Goal: Information Seeking & Learning: Compare options

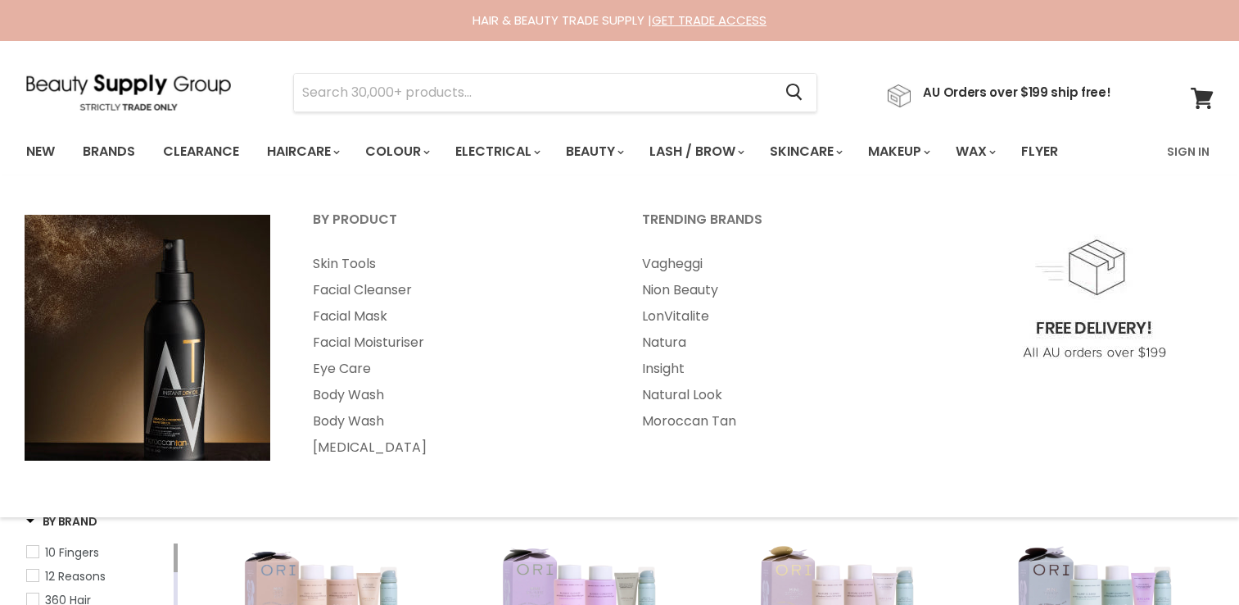
select select "created-descending"
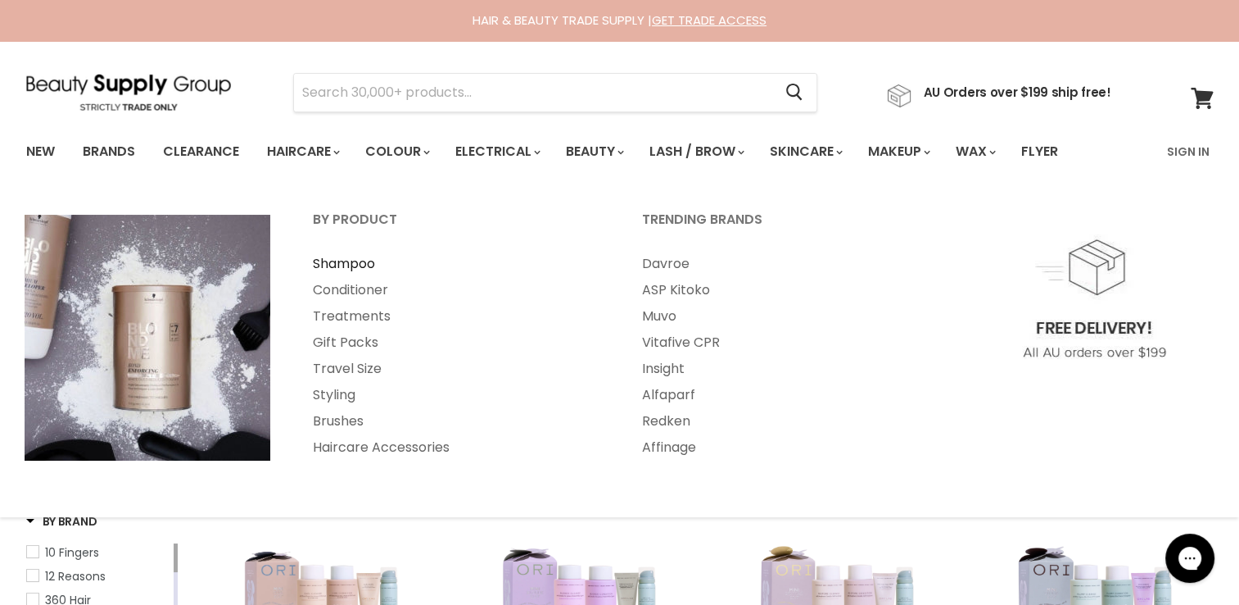
click at [339, 268] on link "Shampoo" at bounding box center [455, 264] width 326 height 26
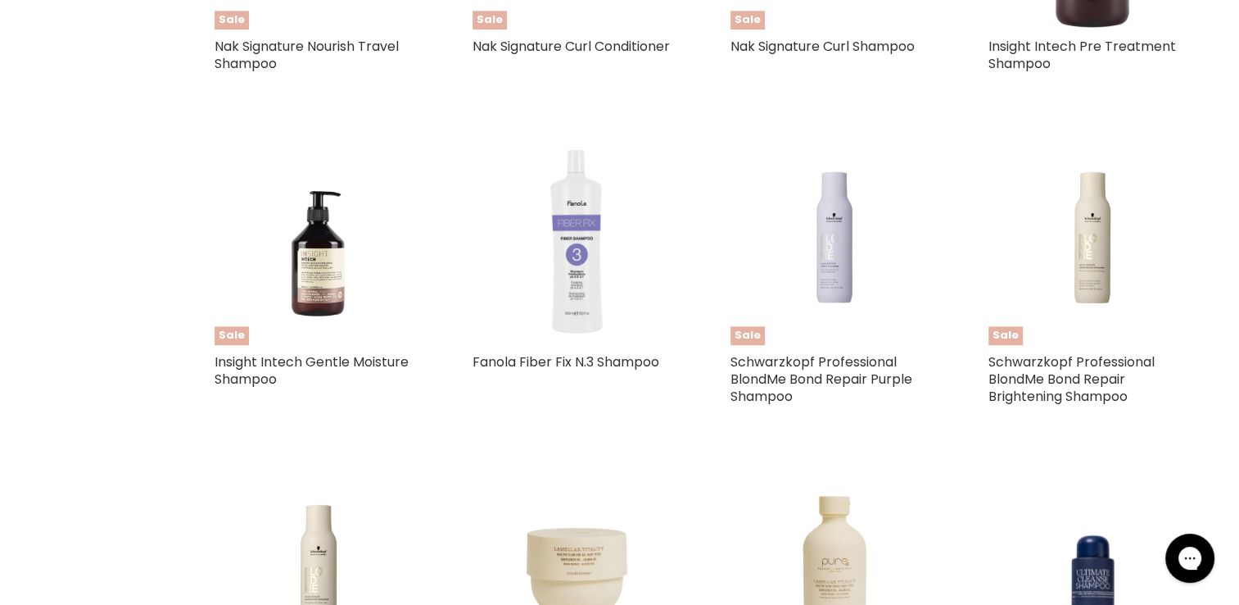
scroll to position [2212, 0]
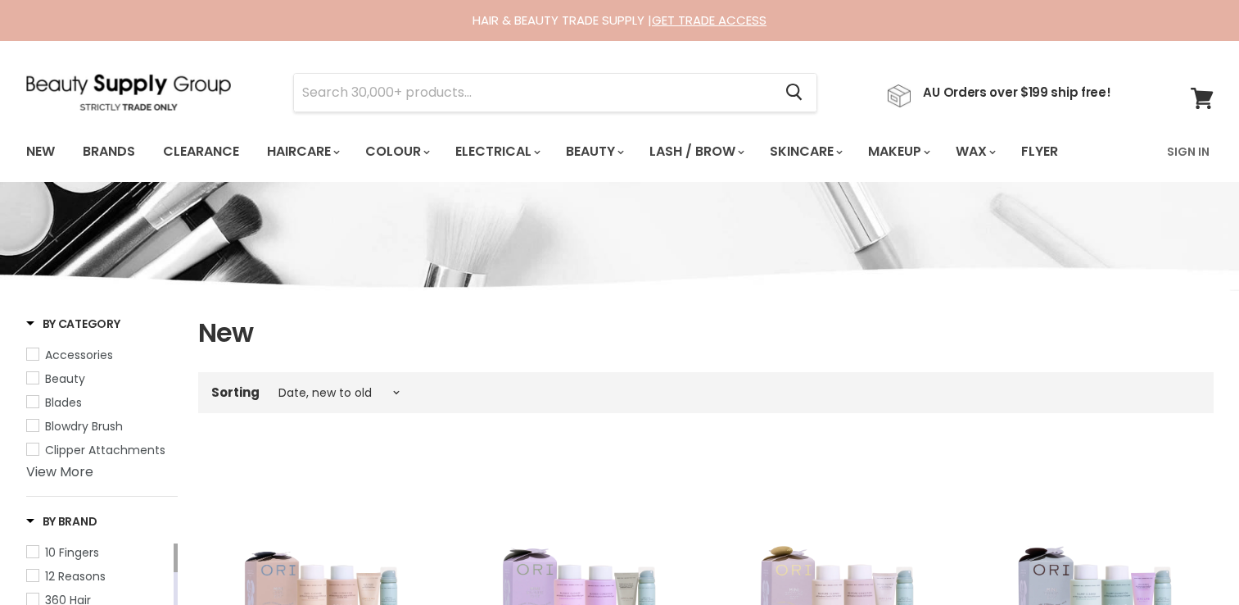
select select "created-descending"
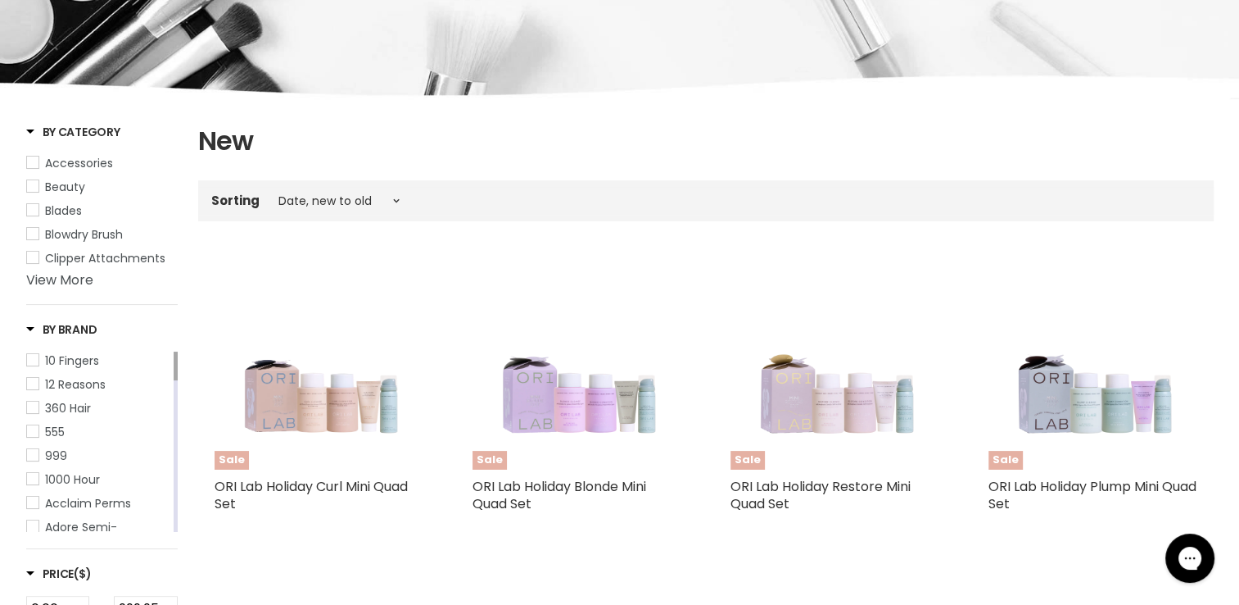
scroll to position [164, 0]
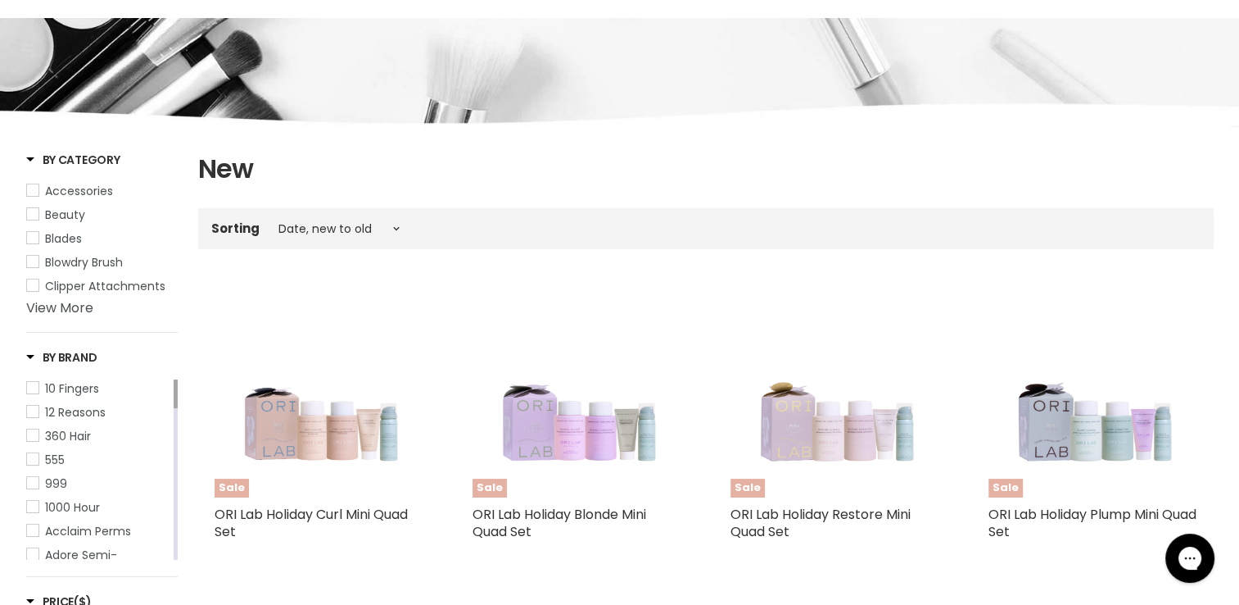
click at [74, 195] on span "Accessories" at bounding box center [79, 191] width 68 height 16
select select "created-descending"
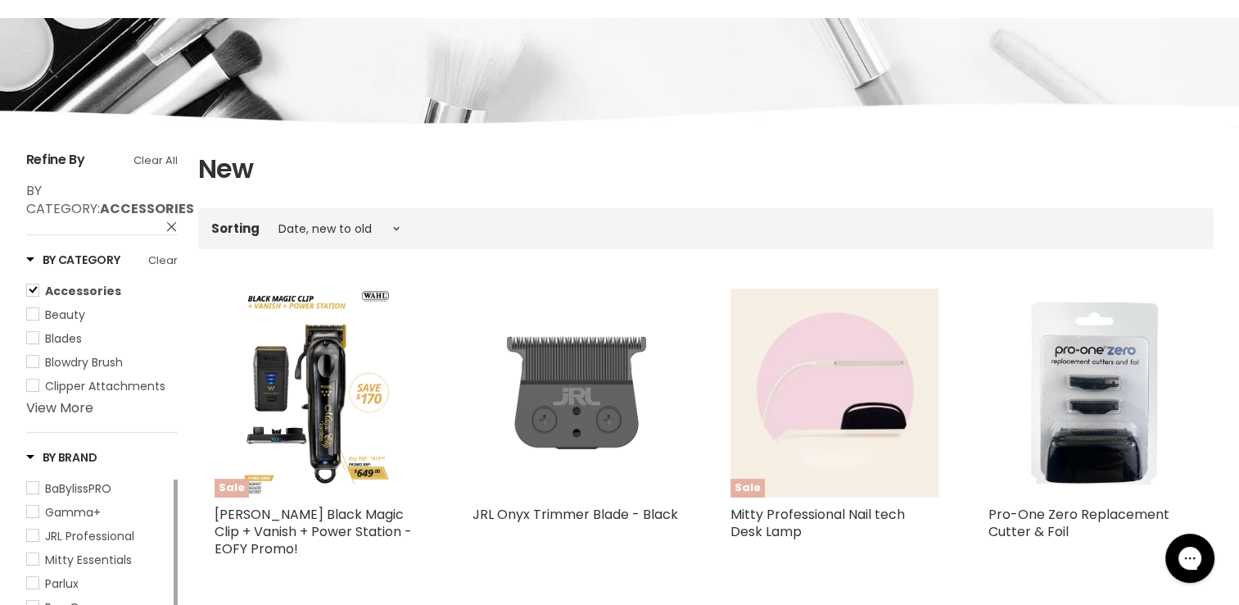
scroll to position [246, 0]
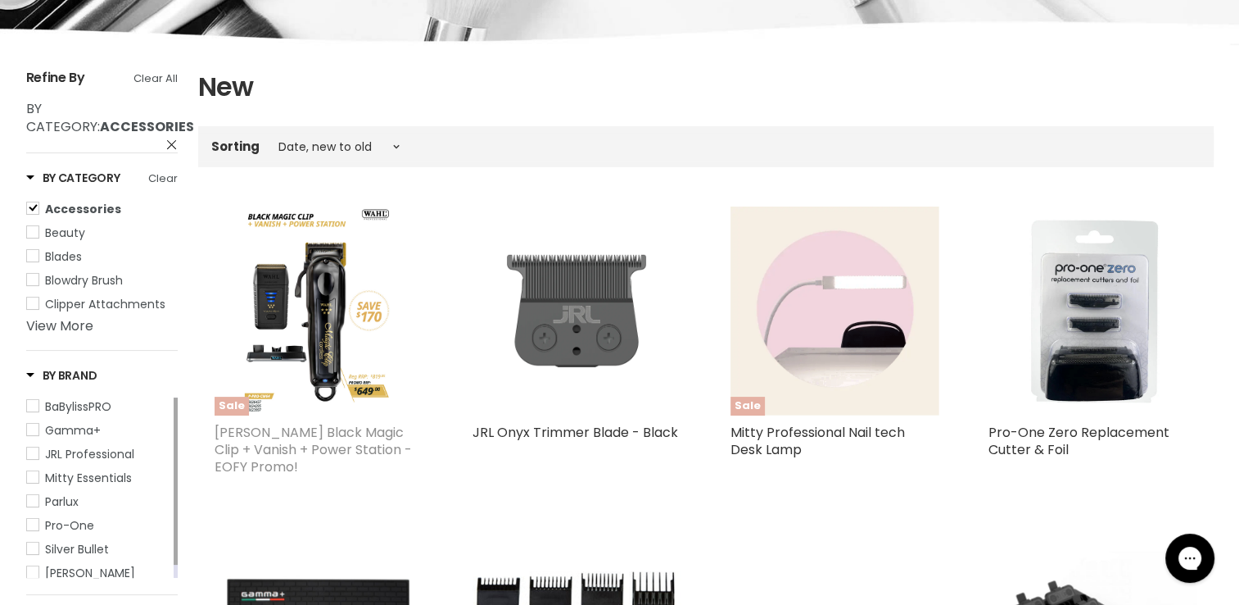
click at [297, 439] on link "Wahl Black Magic Clip + Vanish + Power Station - EOFY Promo!" at bounding box center [313, 449] width 197 height 53
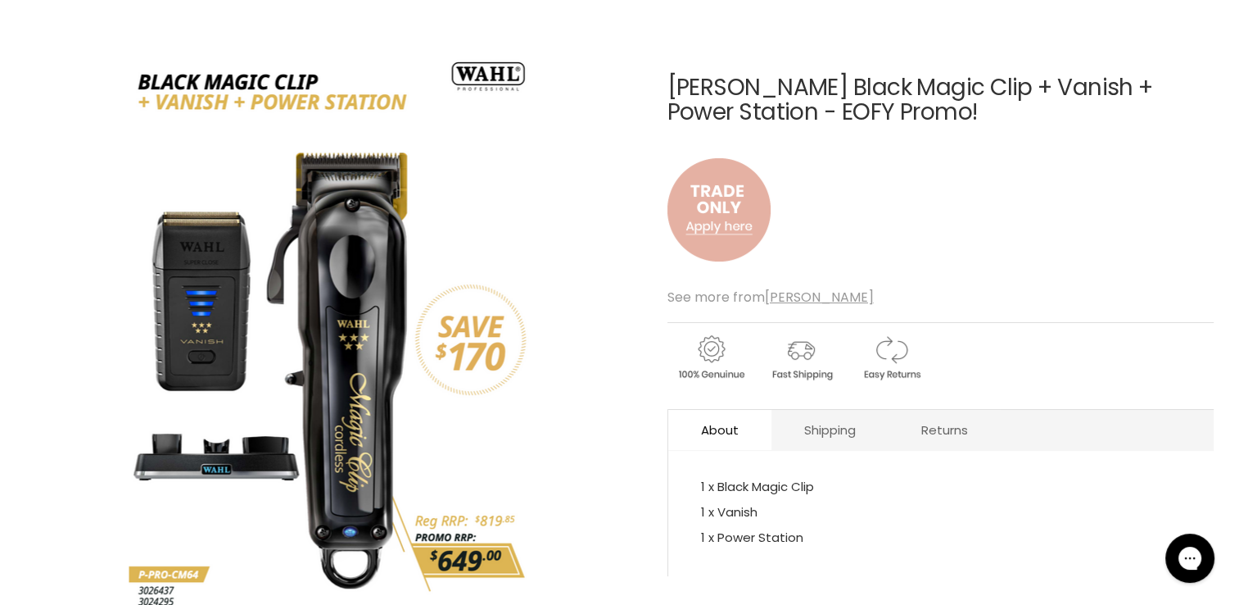
scroll to position [246, 0]
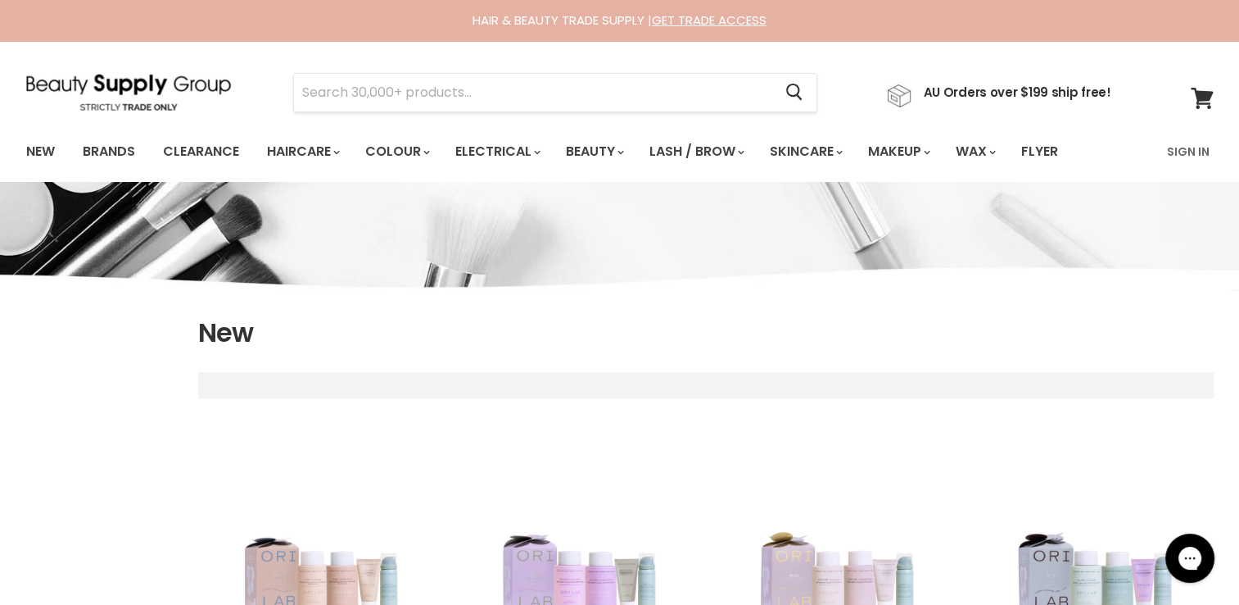
select select "created-descending"
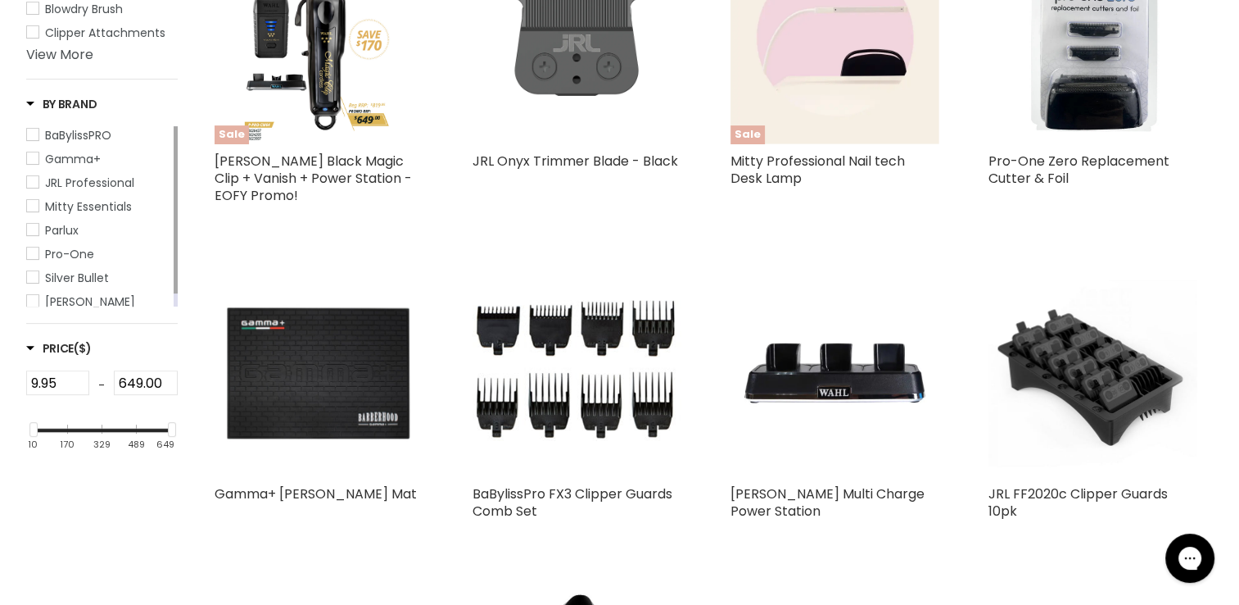
scroll to position [435, 0]
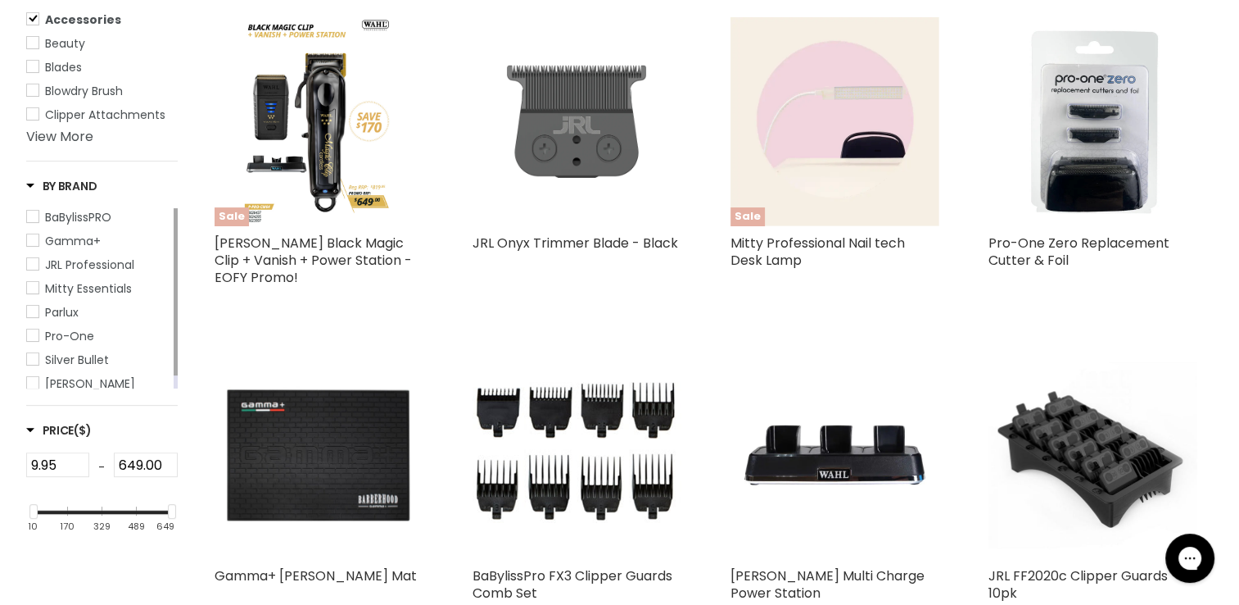
click at [32, 96] on span "Blowdry Brush" at bounding box center [32, 89] width 11 height 11
select select "created-descending"
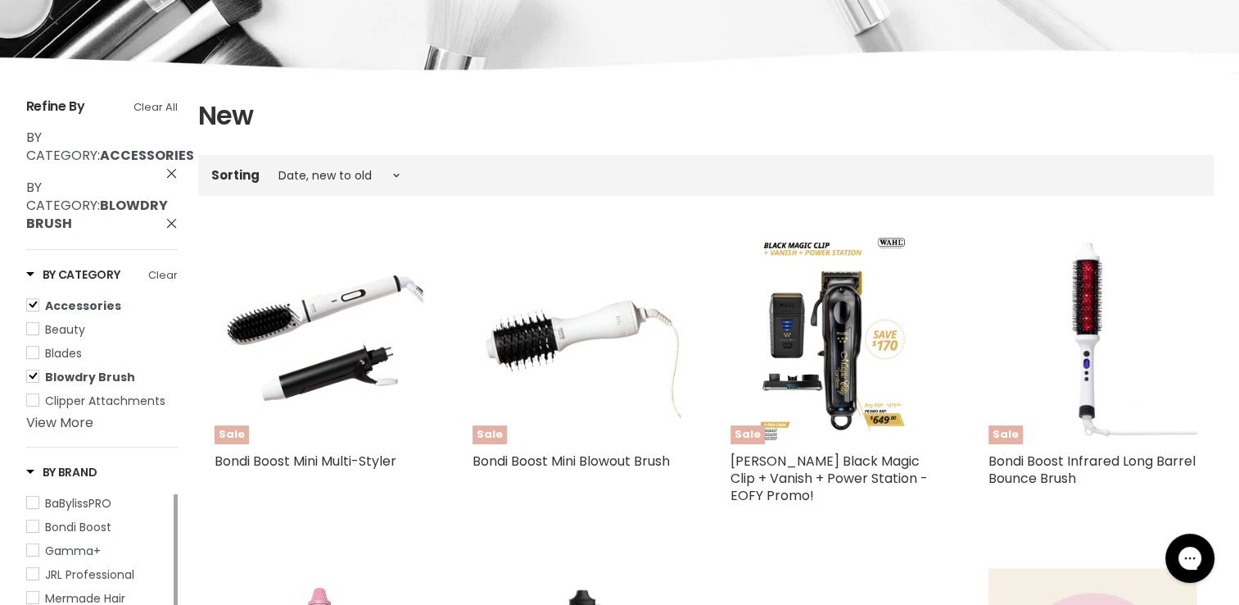
scroll to position [189, 0]
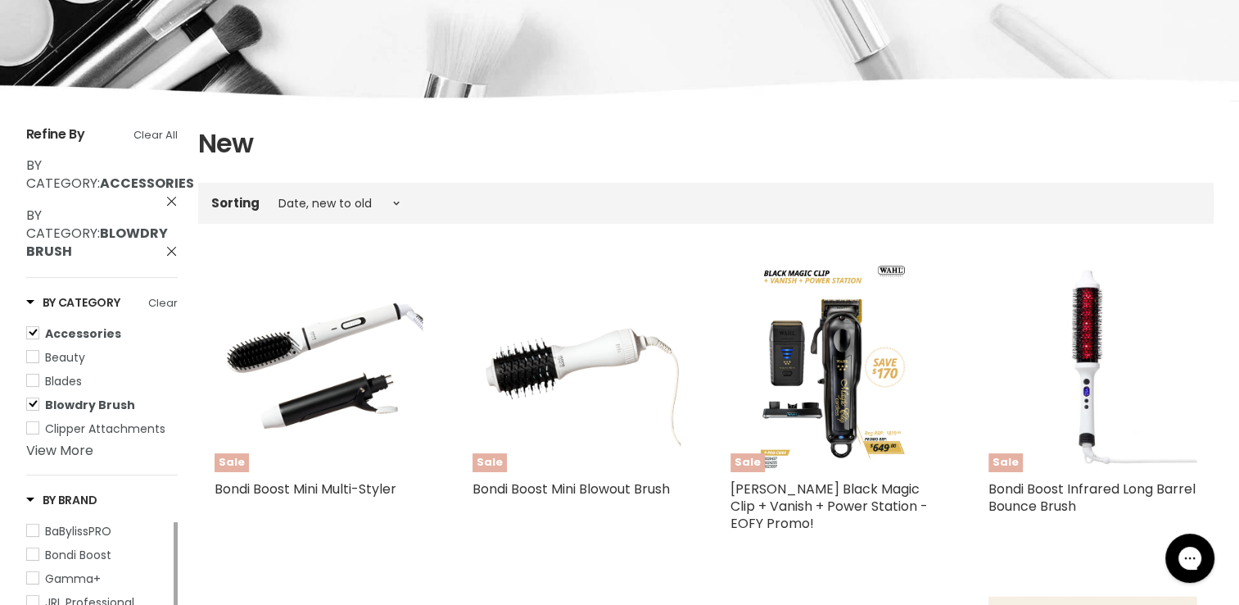
select select "created-descending"
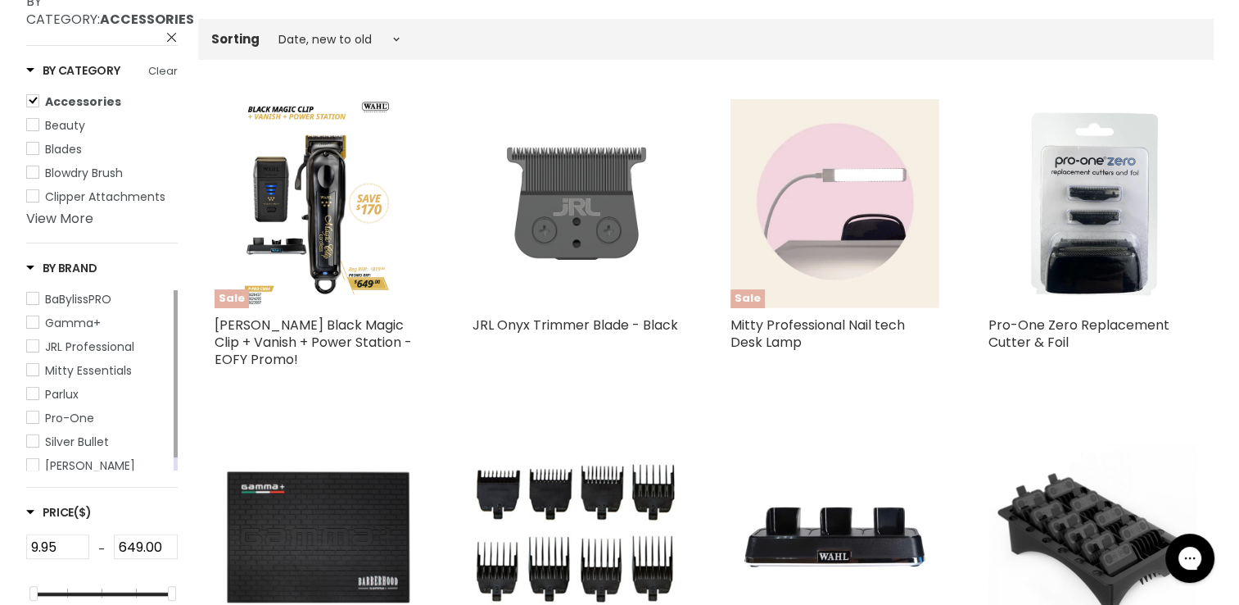
scroll to position [435, 0]
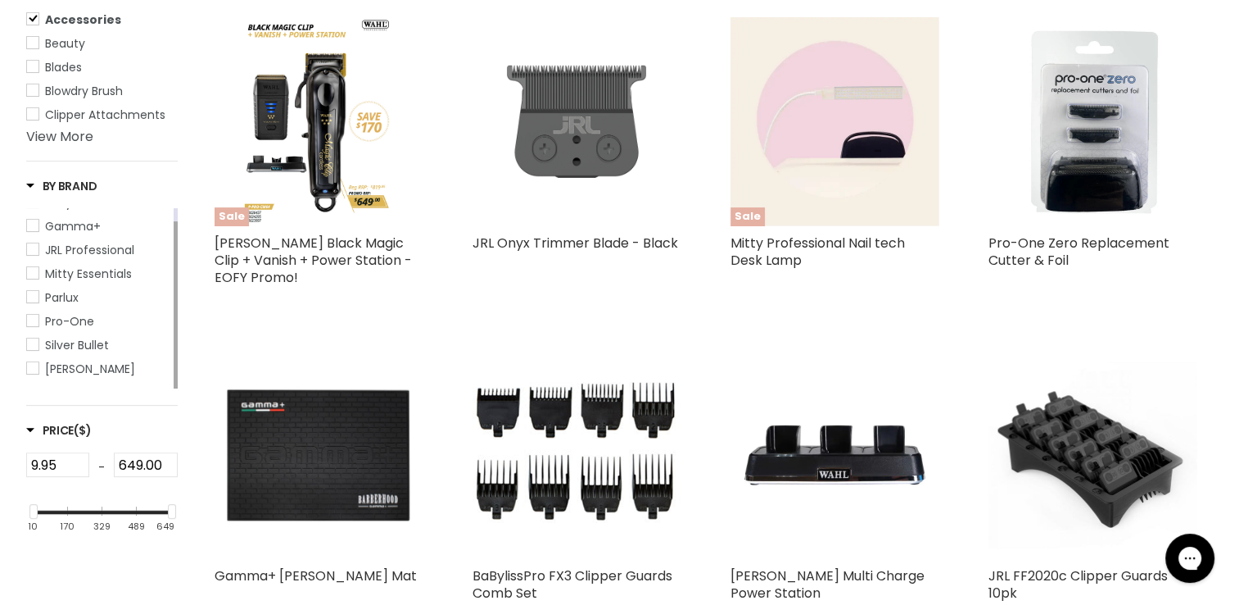
click at [30, 354] on link "Silver Bullet" at bounding box center [98, 345] width 144 height 18
select select "created-descending"
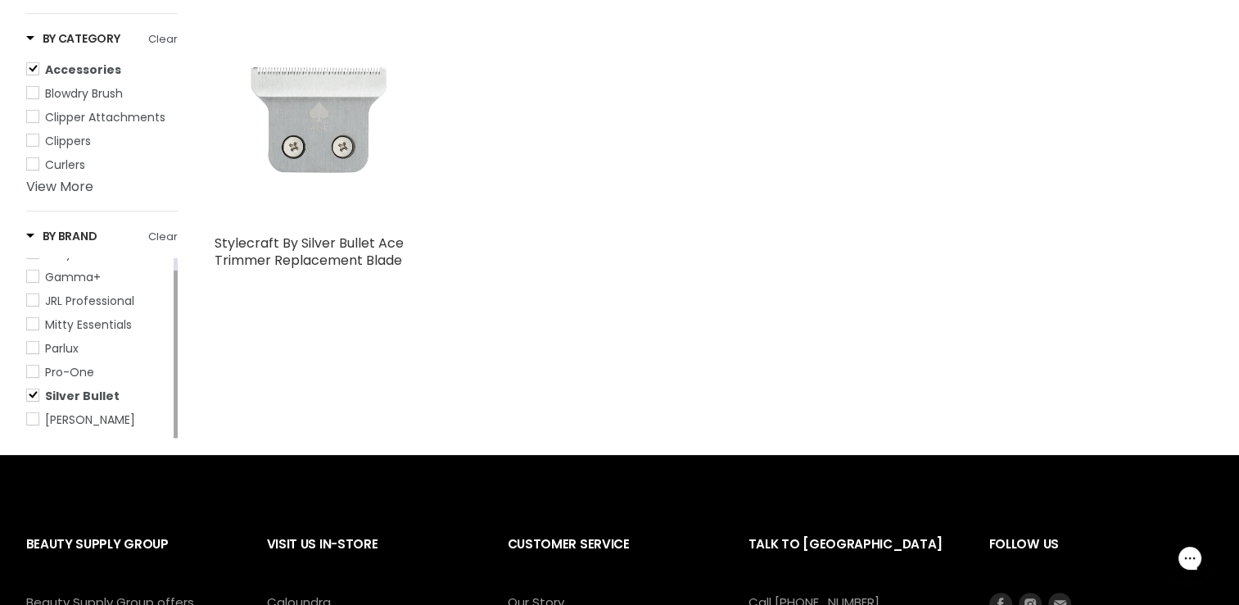
click at [31, 413] on span "Wahl" at bounding box center [32, 418] width 11 height 11
select select "created-descending"
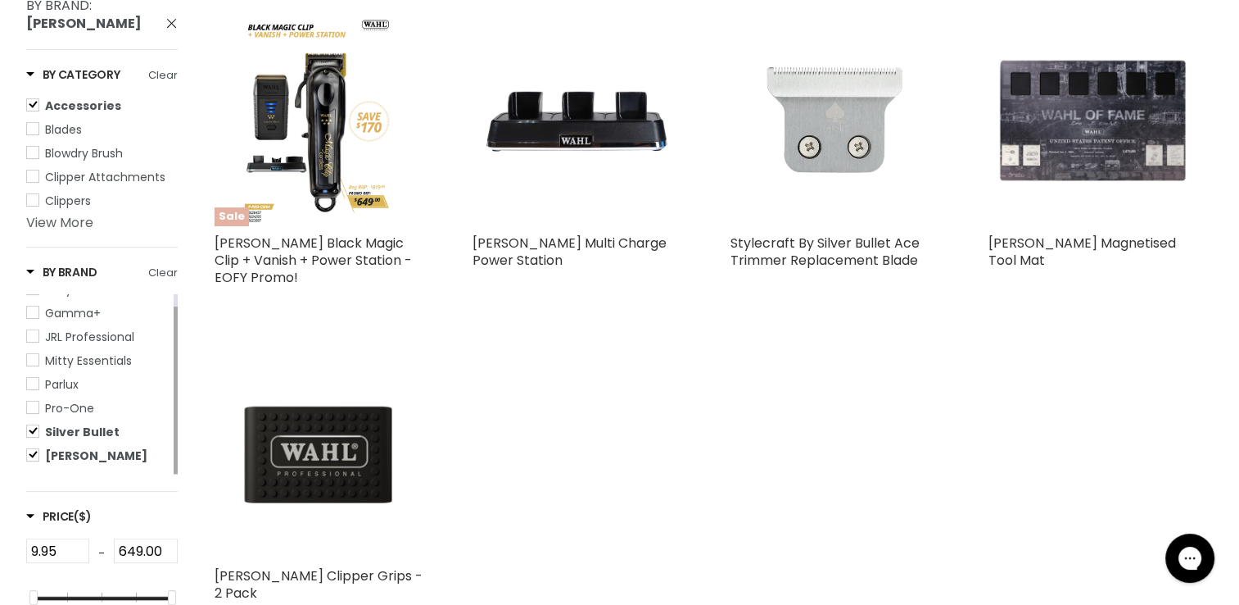
click at [85, 213] on link "View More" at bounding box center [59, 222] width 67 height 19
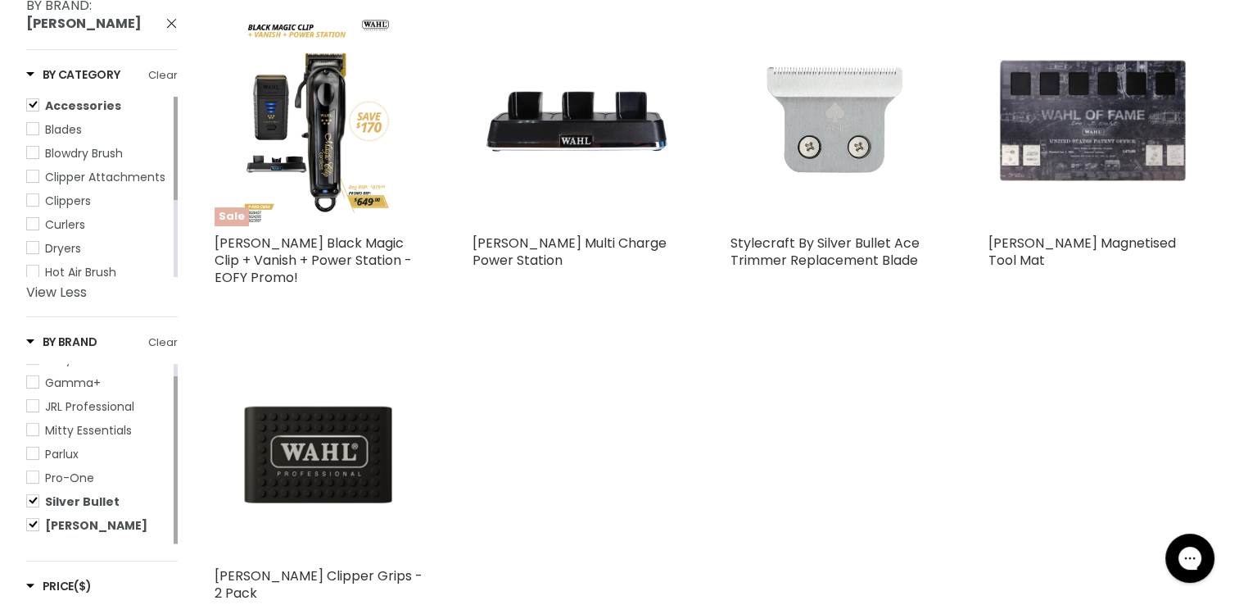
click at [33, 242] on span "Dryers" at bounding box center [32, 247] width 11 height 11
select select "created-descending"
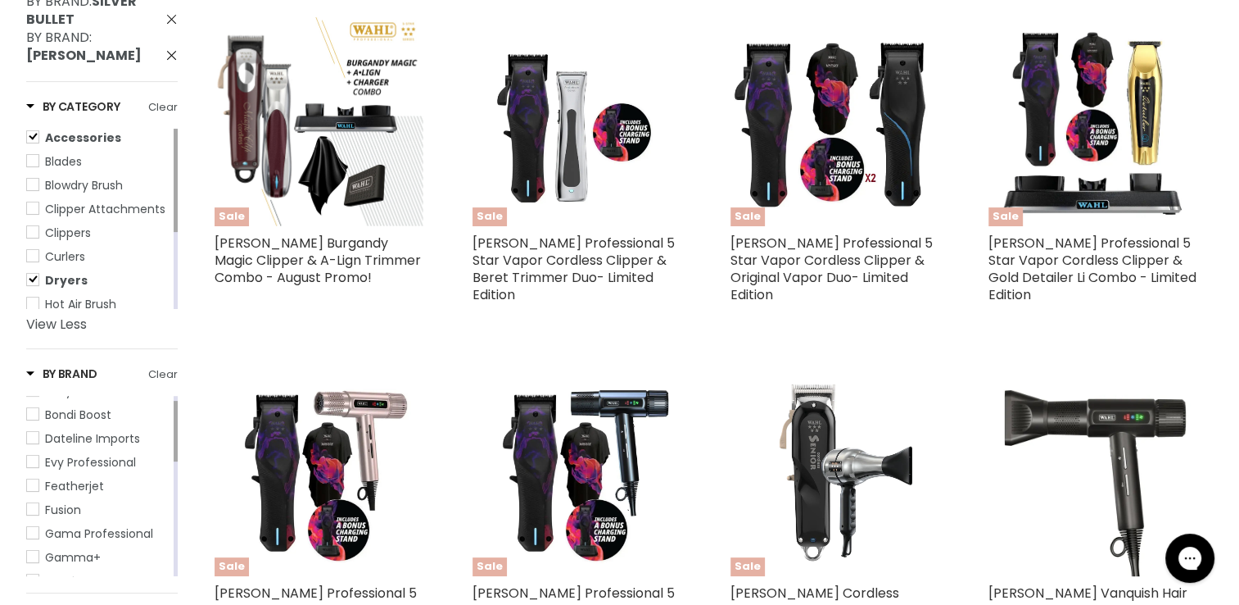
click at [34, 131] on span "Accessories" at bounding box center [32, 136] width 11 height 11
select select "created-descending"
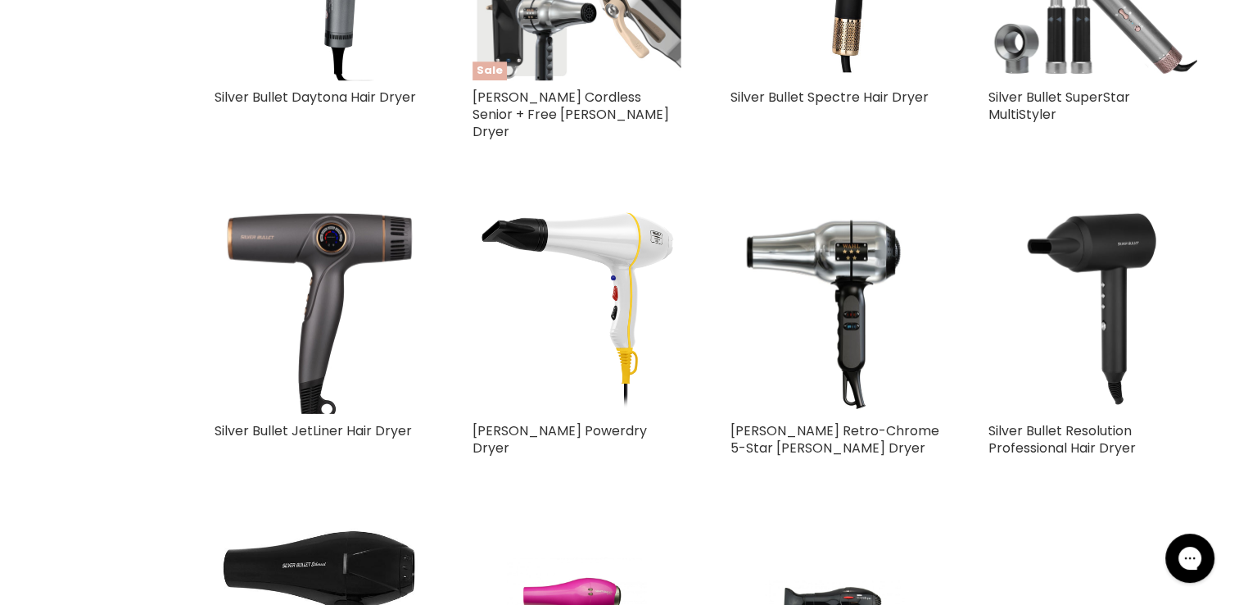
scroll to position [1827, 0]
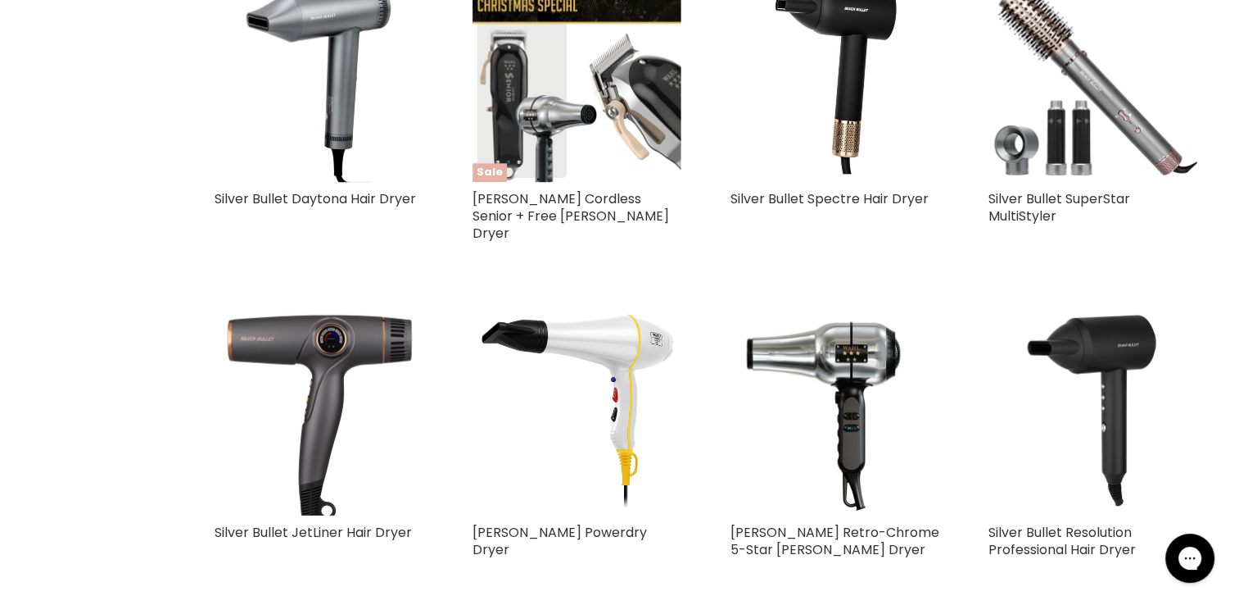
select select "created-descending"
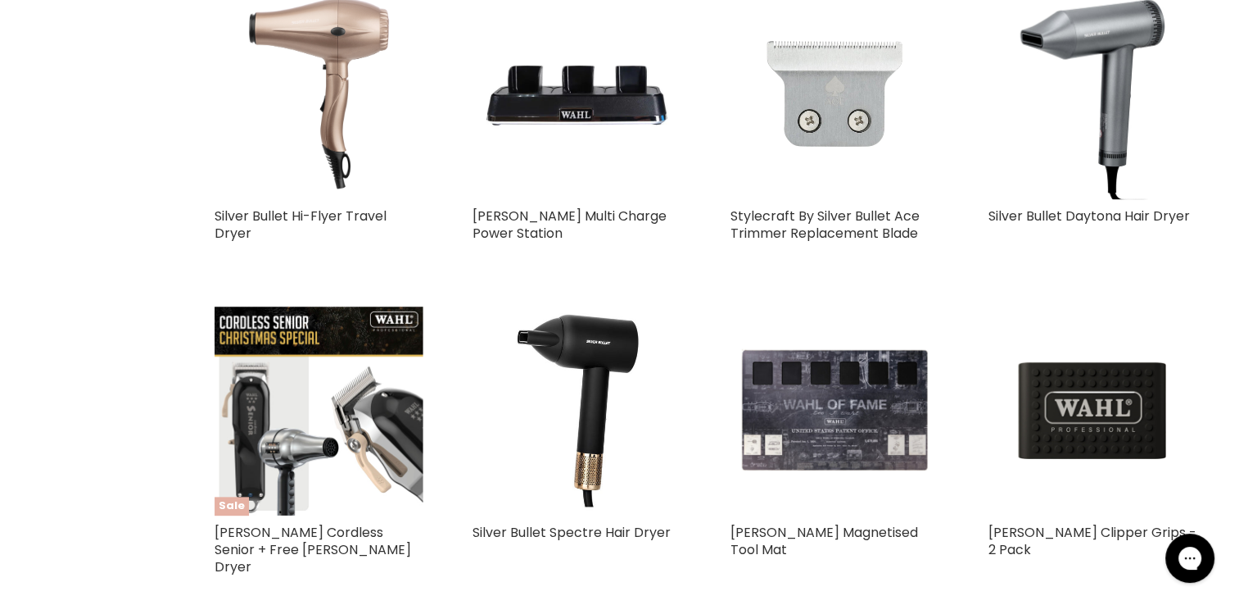
scroll to position [1060, 0]
select select "created-descending"
